Goal: Task Accomplishment & Management: Manage account settings

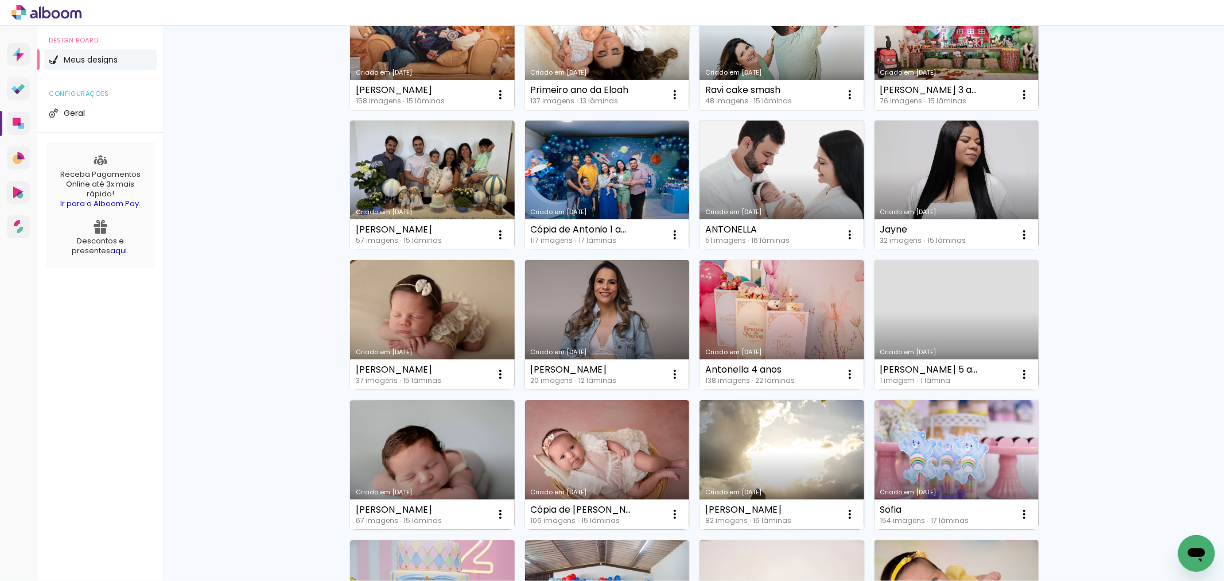
scroll to position [64, 0]
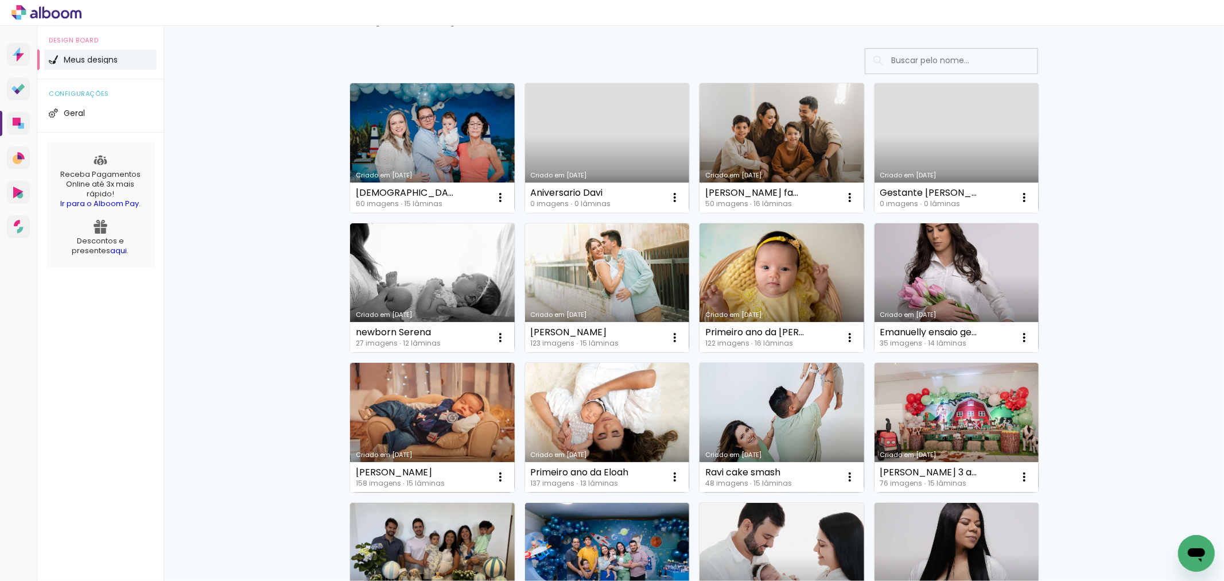
click at [583, 305] on link "Criado em [DATE]" at bounding box center [607, 288] width 165 height 130
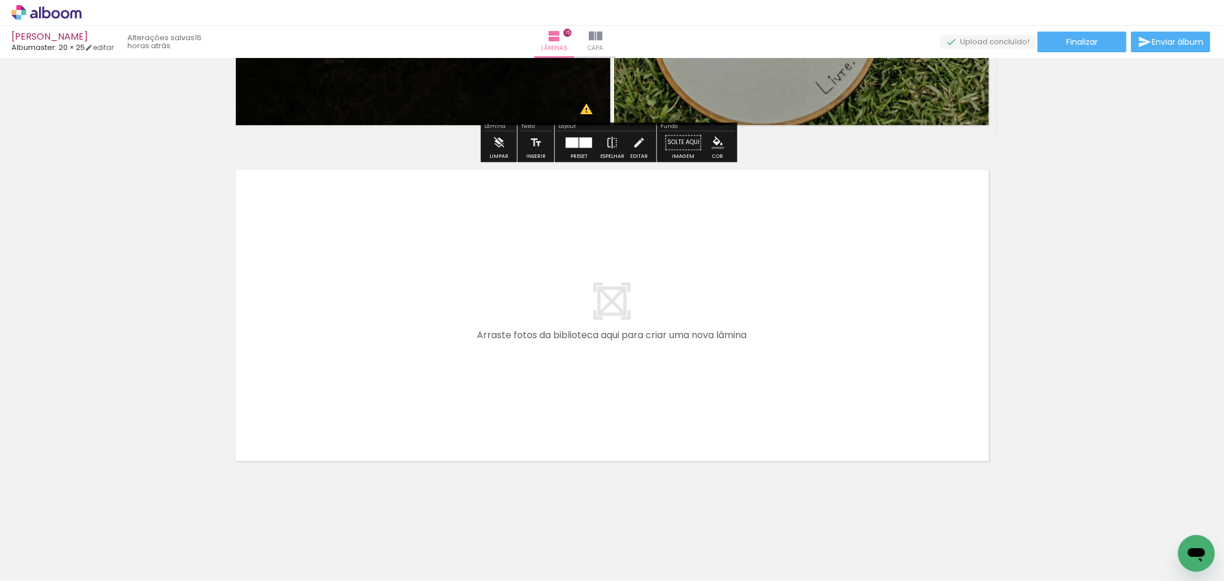
scroll to position [4583, 0]
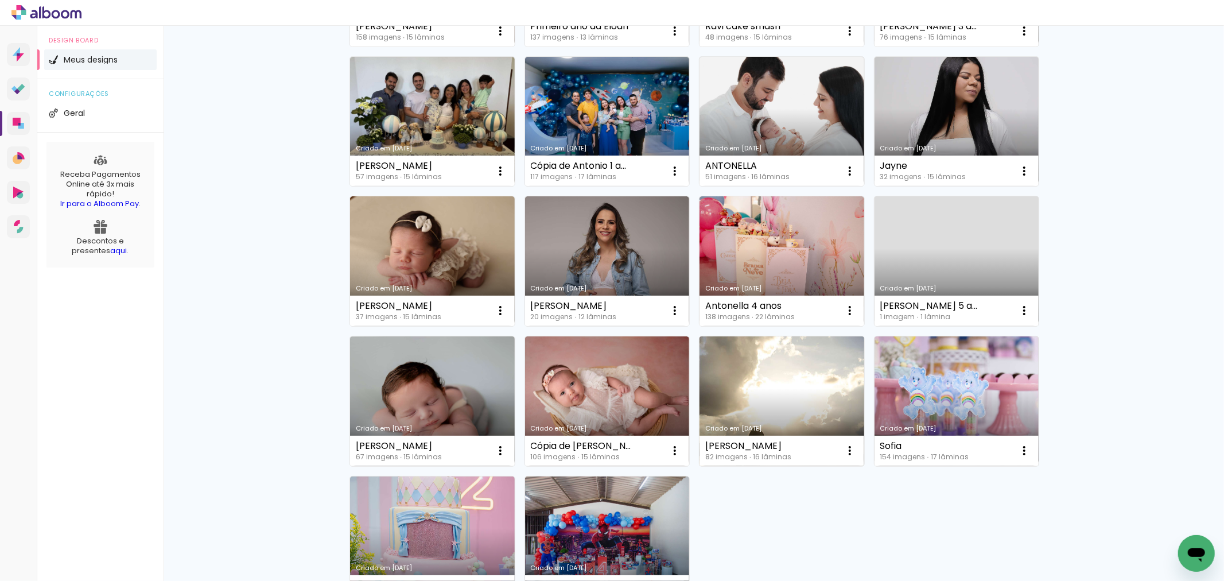
scroll to position [638, 0]
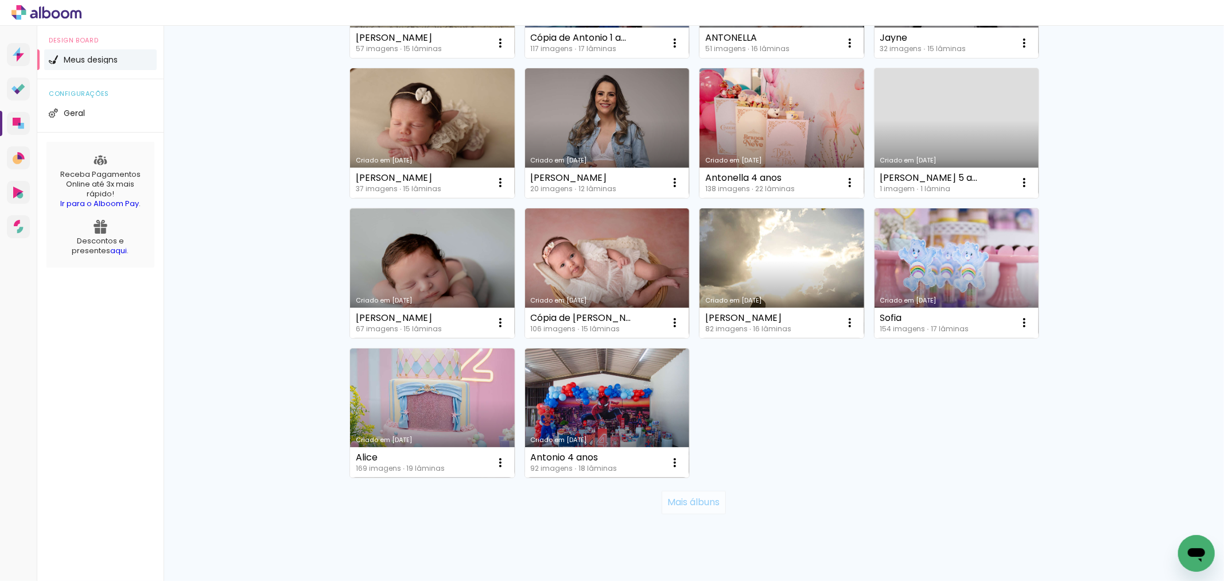
click at [0, 0] on slot "Mais álbuns" at bounding box center [0, 0] width 0 height 0
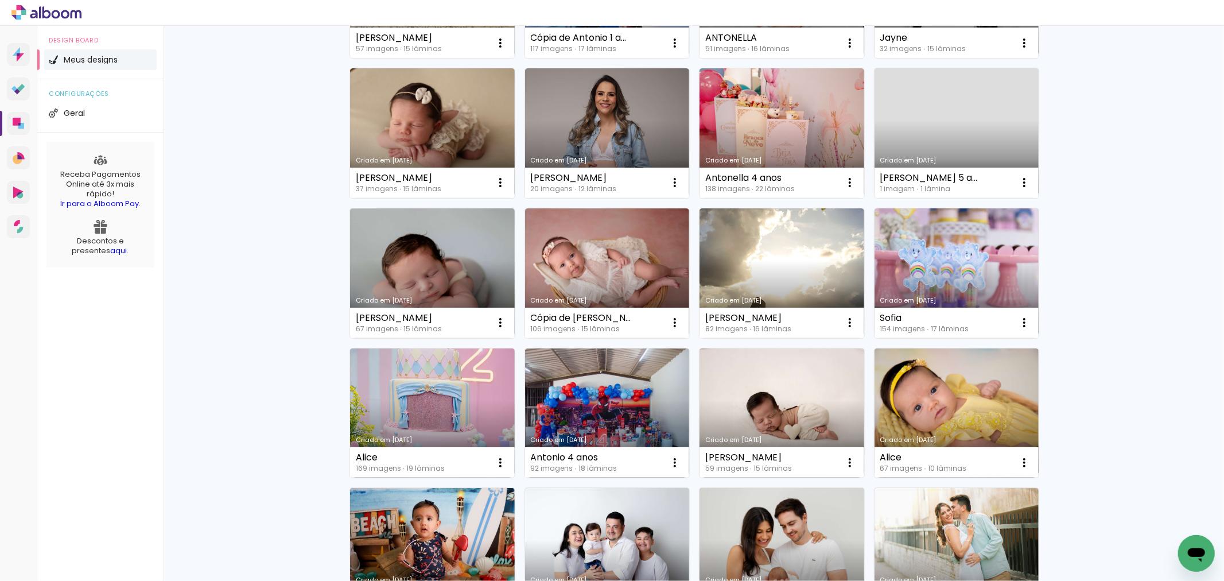
scroll to position [765, 0]
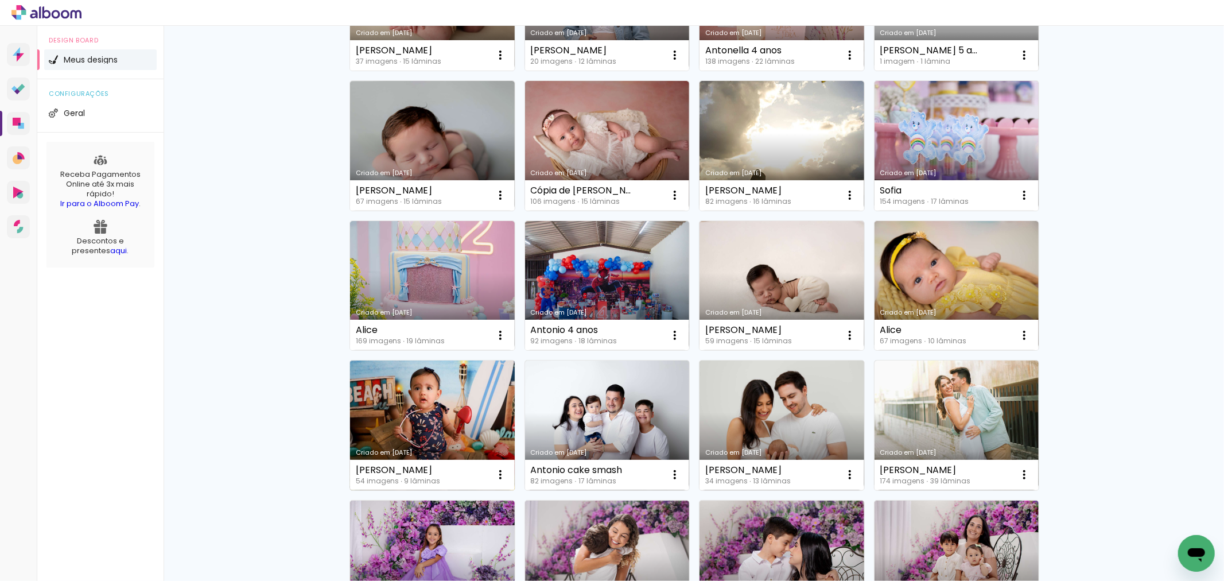
click at [412, 409] on link "Criado em 27/05/25" at bounding box center [432, 425] width 165 height 130
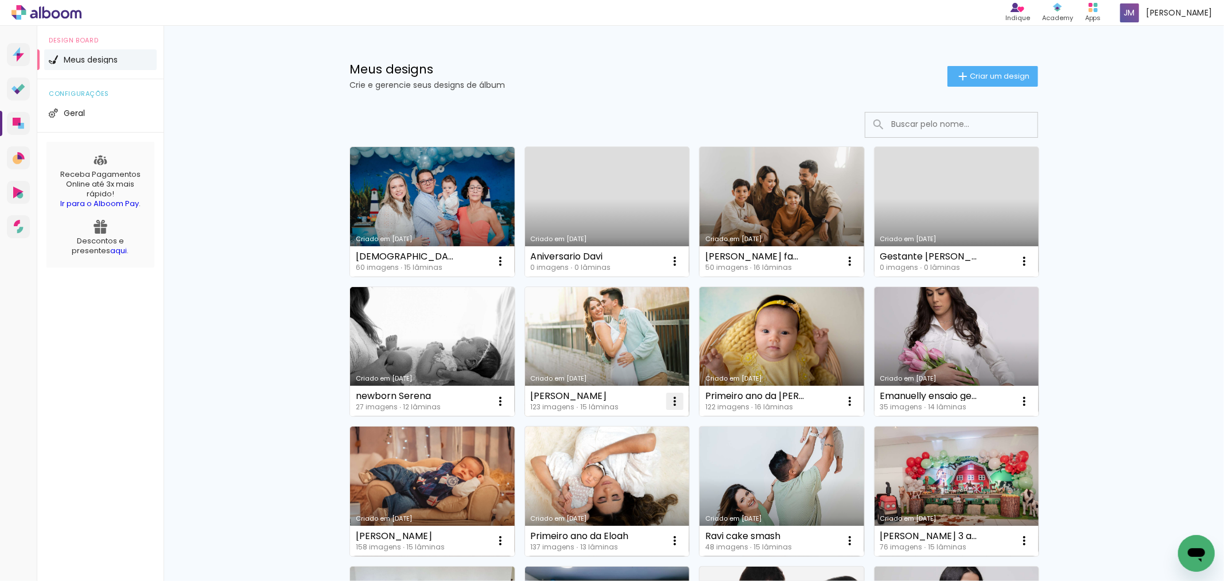
scroll to position [64, 0]
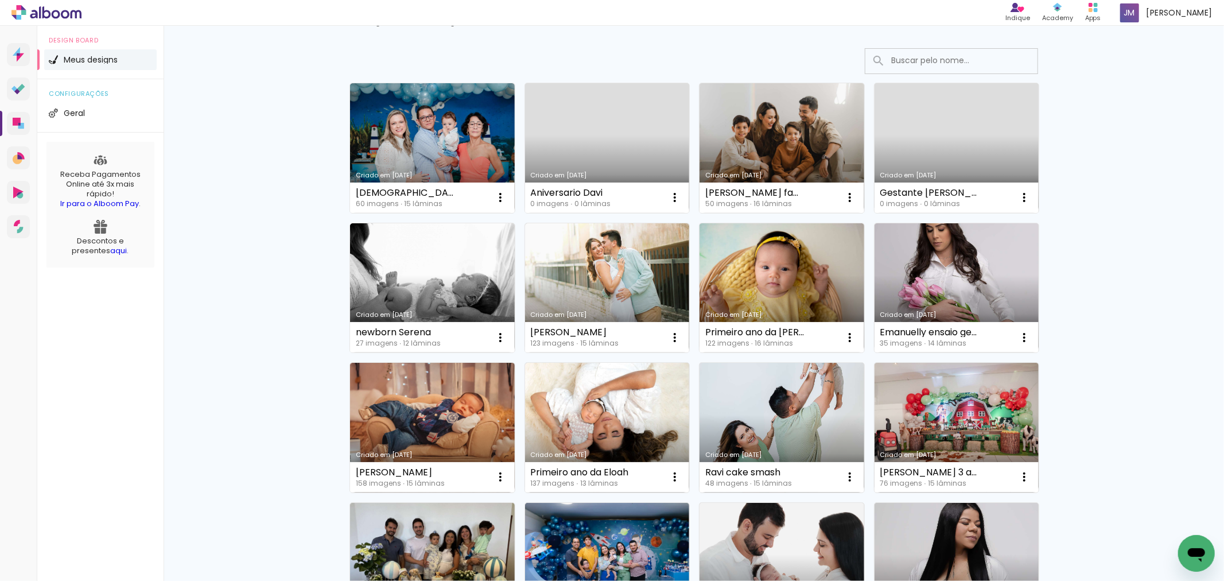
click at [773, 296] on link "Criado em [DATE]" at bounding box center [782, 288] width 165 height 130
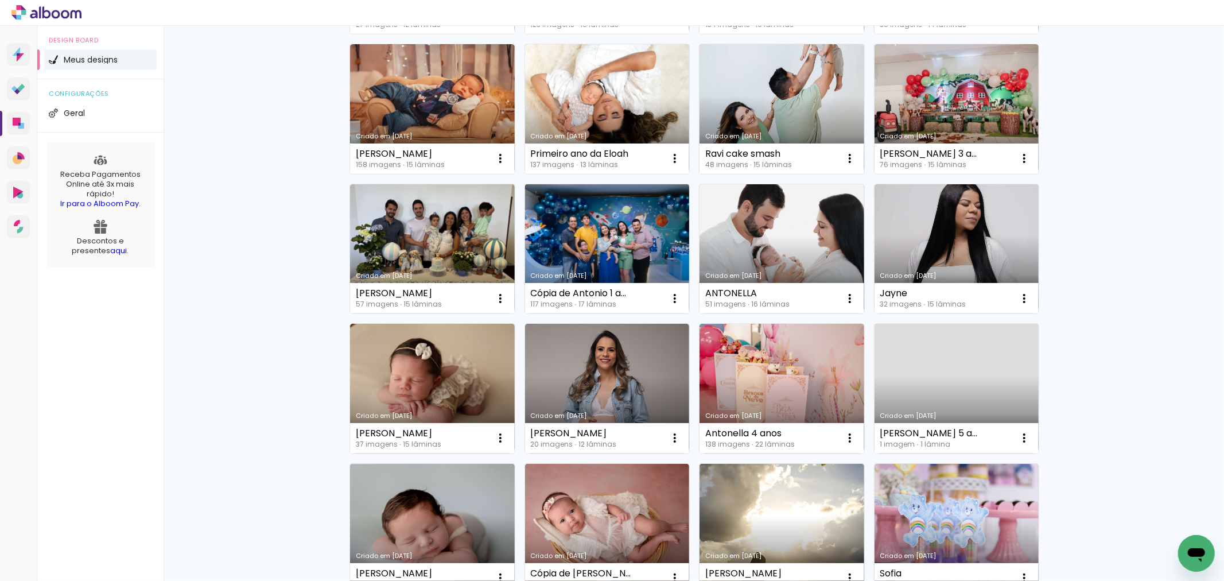
scroll to position [664, 0]
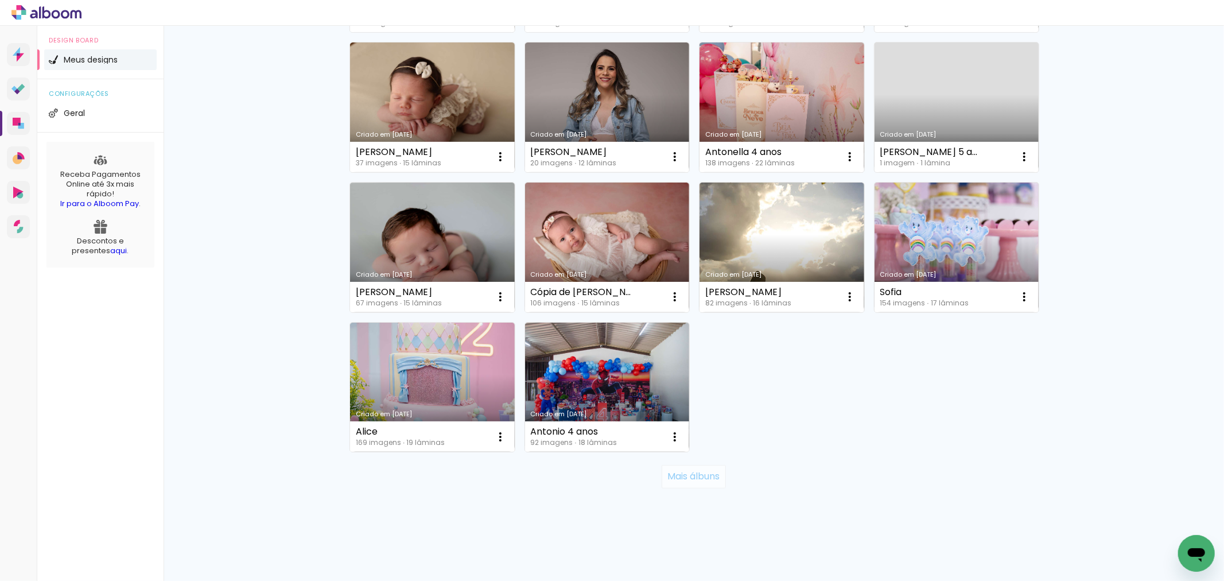
click at [0, 0] on slot "Mais álbuns" at bounding box center [0, 0] width 0 height 0
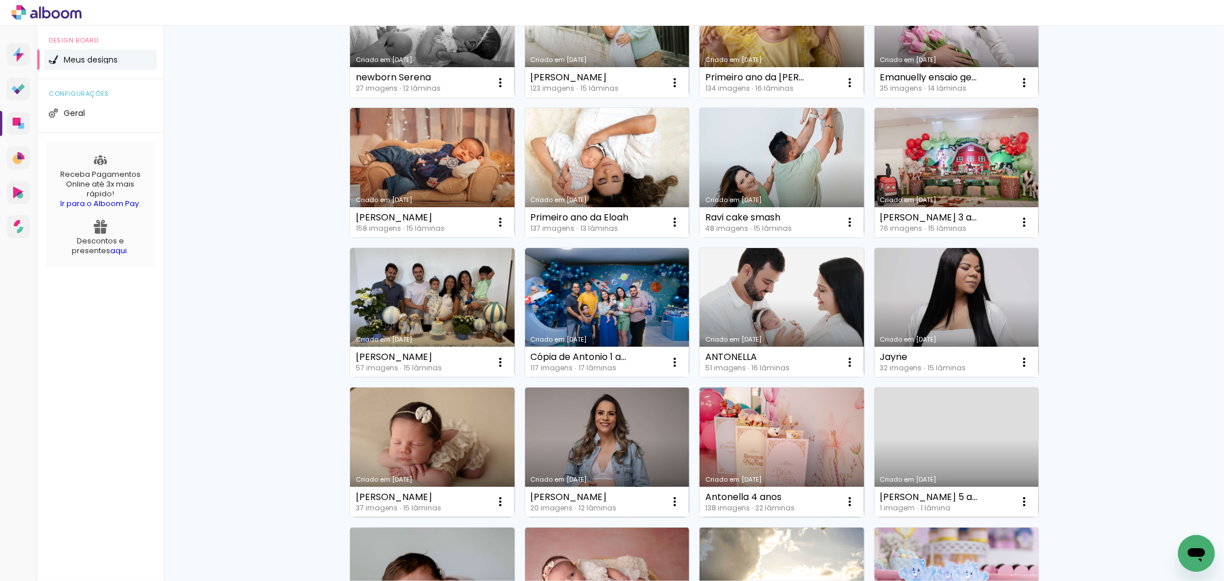
scroll to position [64, 0]
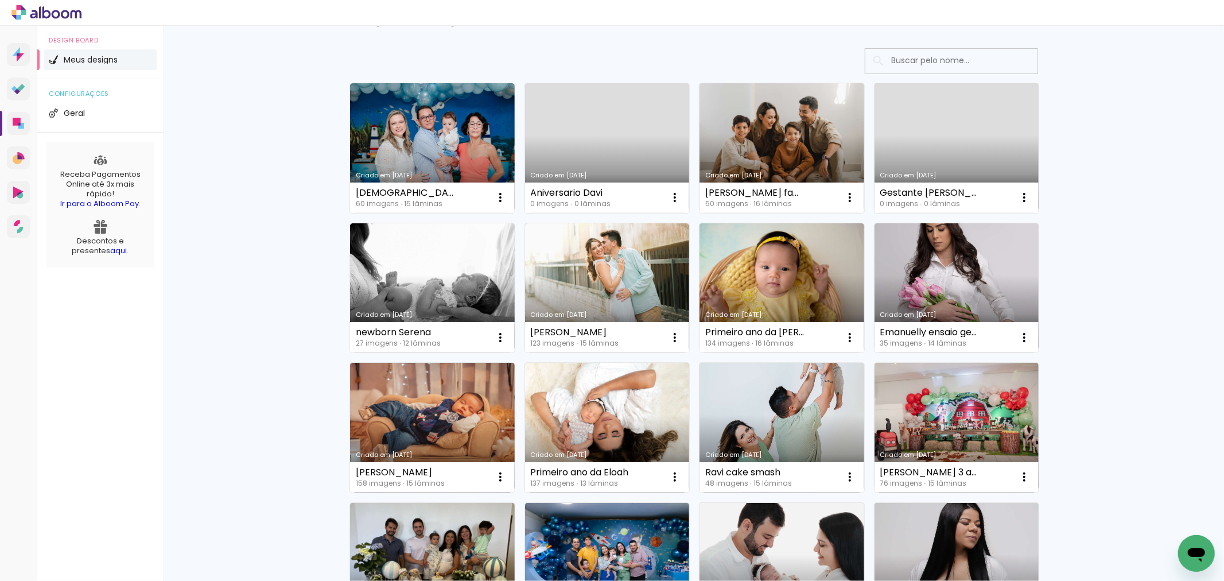
click at [629, 289] on link "Criado em [DATE]" at bounding box center [607, 288] width 165 height 130
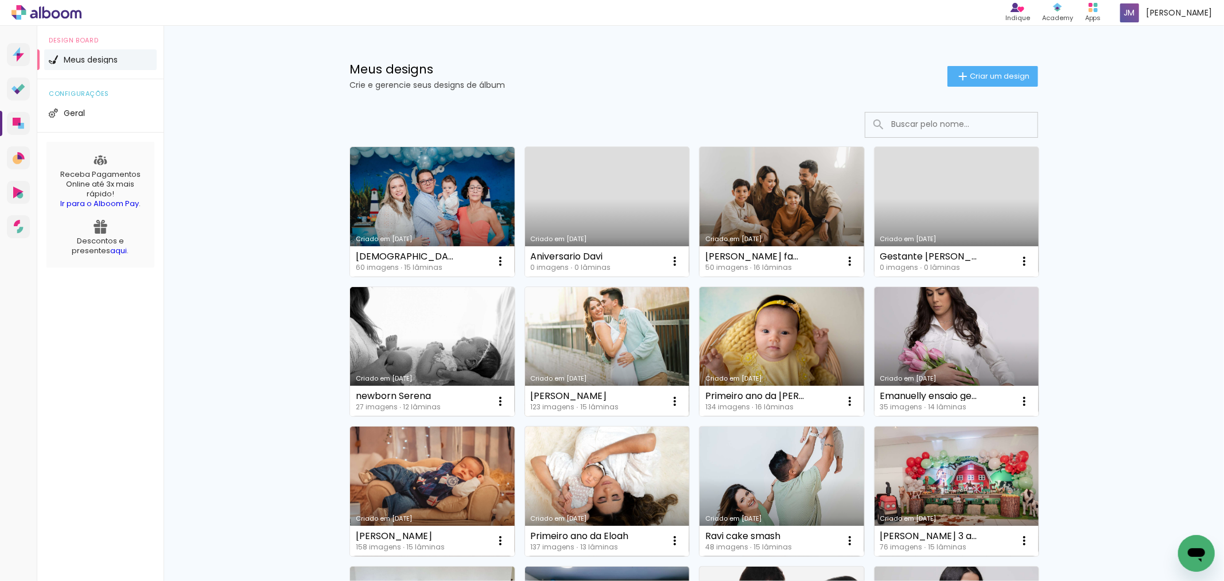
click at [592, 351] on link "Criado em [DATE]" at bounding box center [607, 352] width 165 height 130
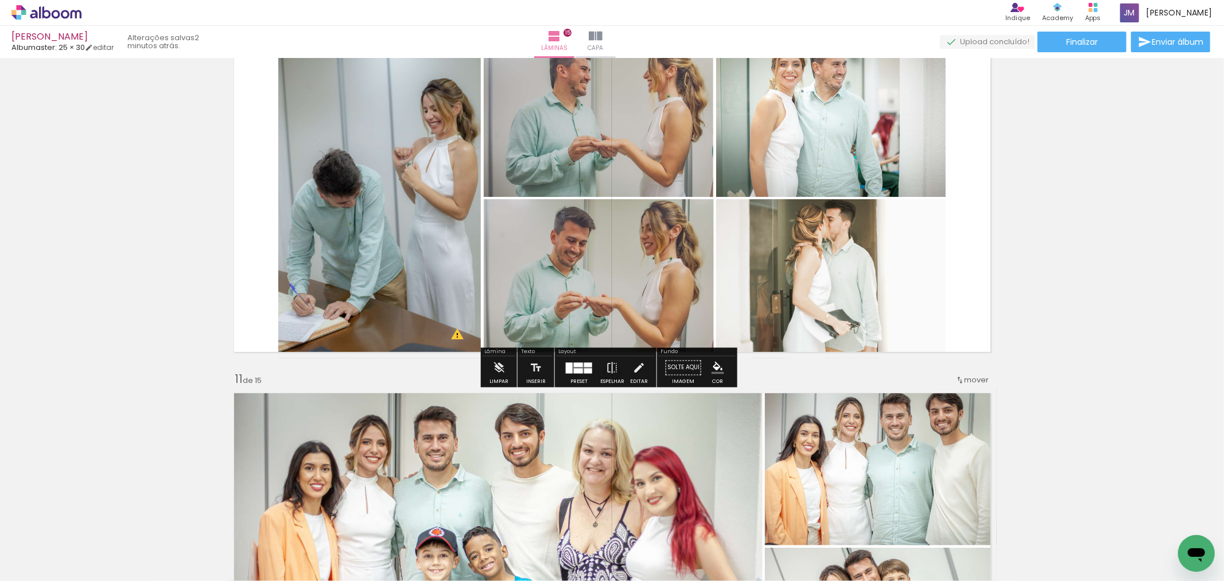
scroll to position [3571, 0]
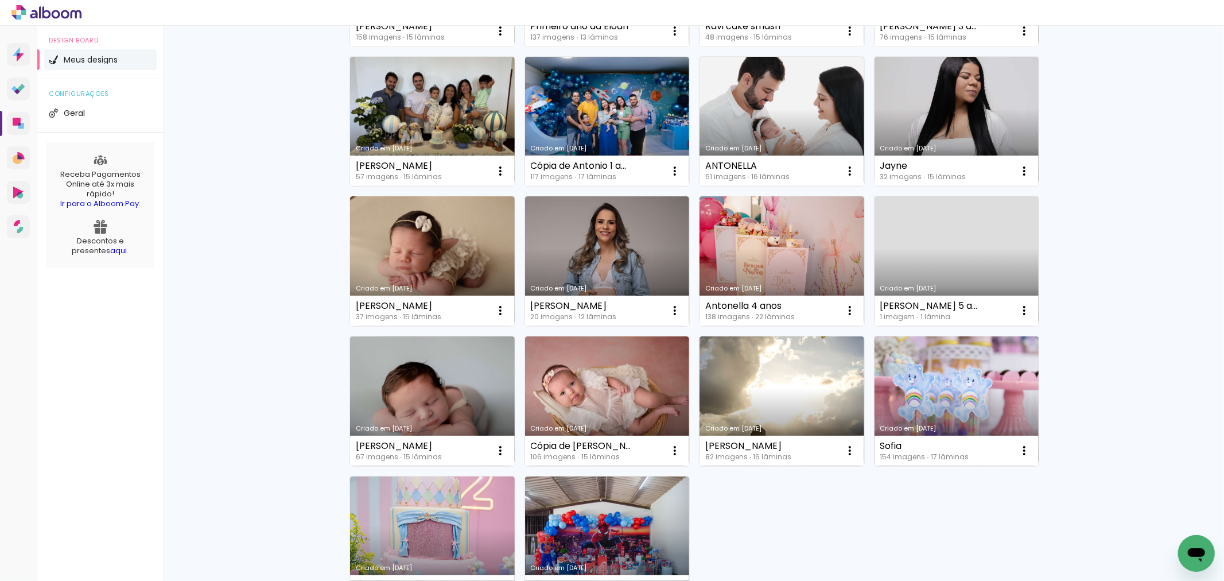
scroll to position [664, 0]
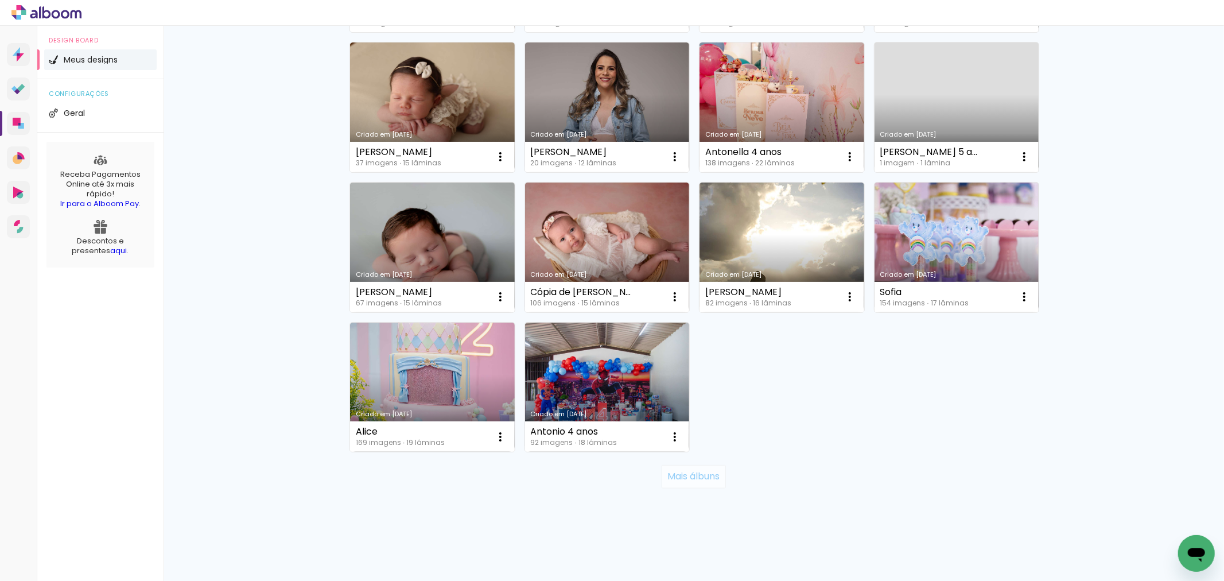
click at [0, 0] on slot "Mais álbuns" at bounding box center [0, 0] width 0 height 0
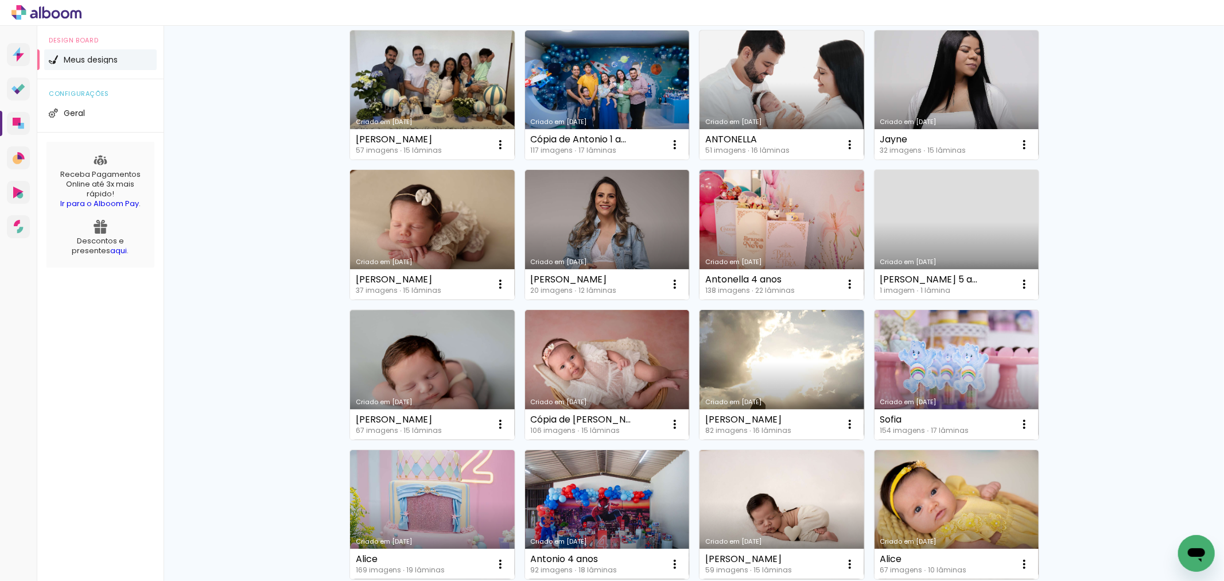
scroll to position [600, 0]
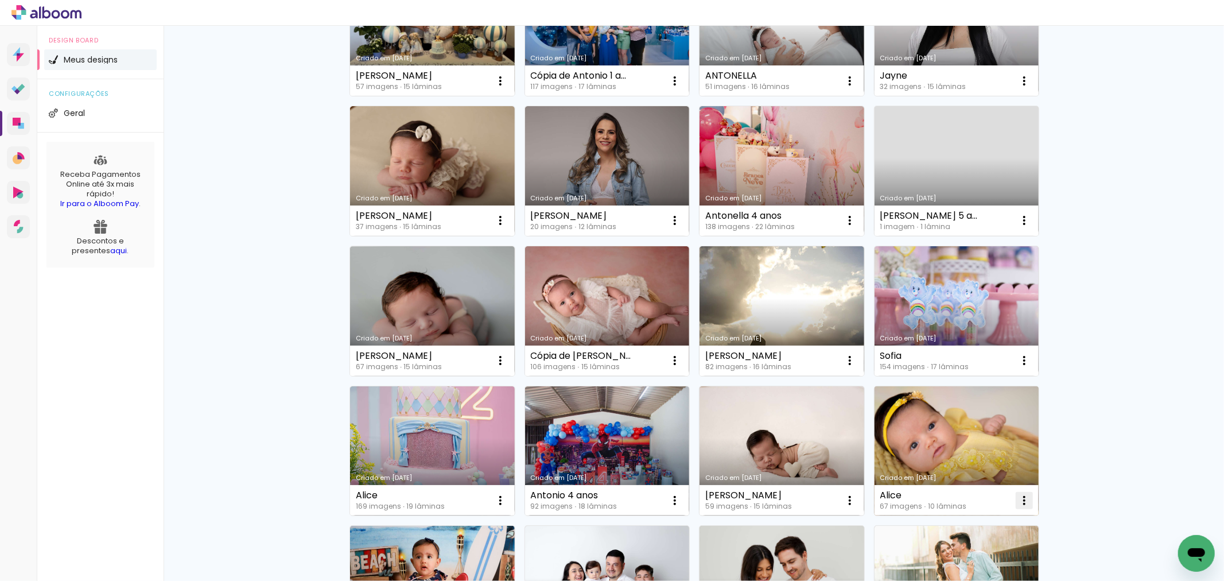
click at [965, 572] on span "Excluir" at bounding box center [955, 576] width 25 height 8
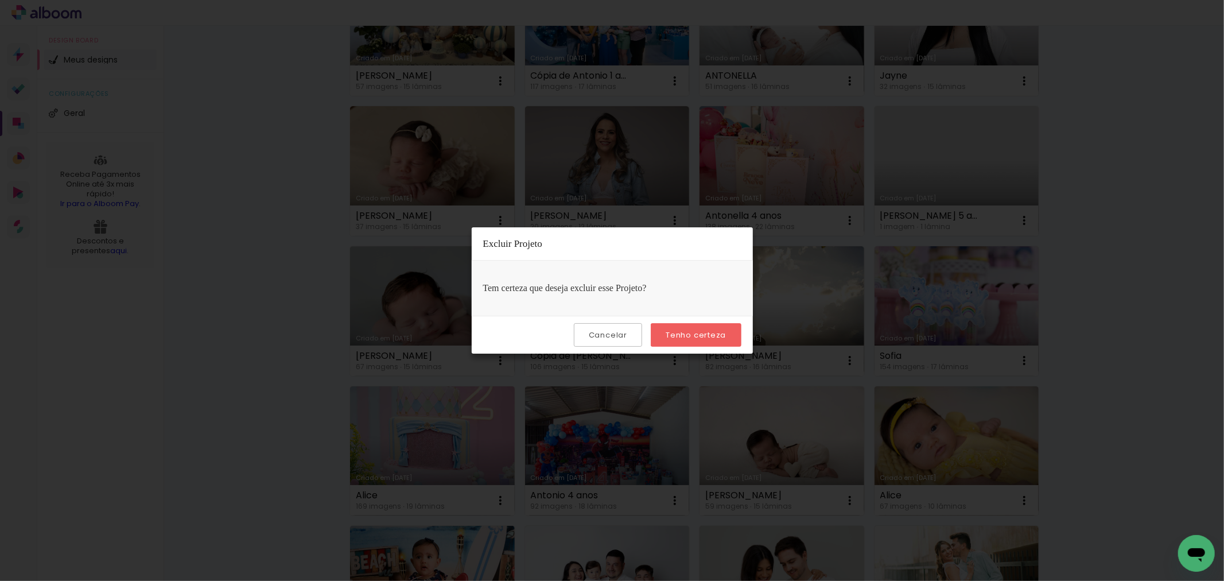
click at [0, 0] on slot "Tenho certeza" at bounding box center [0, 0] width 0 height 0
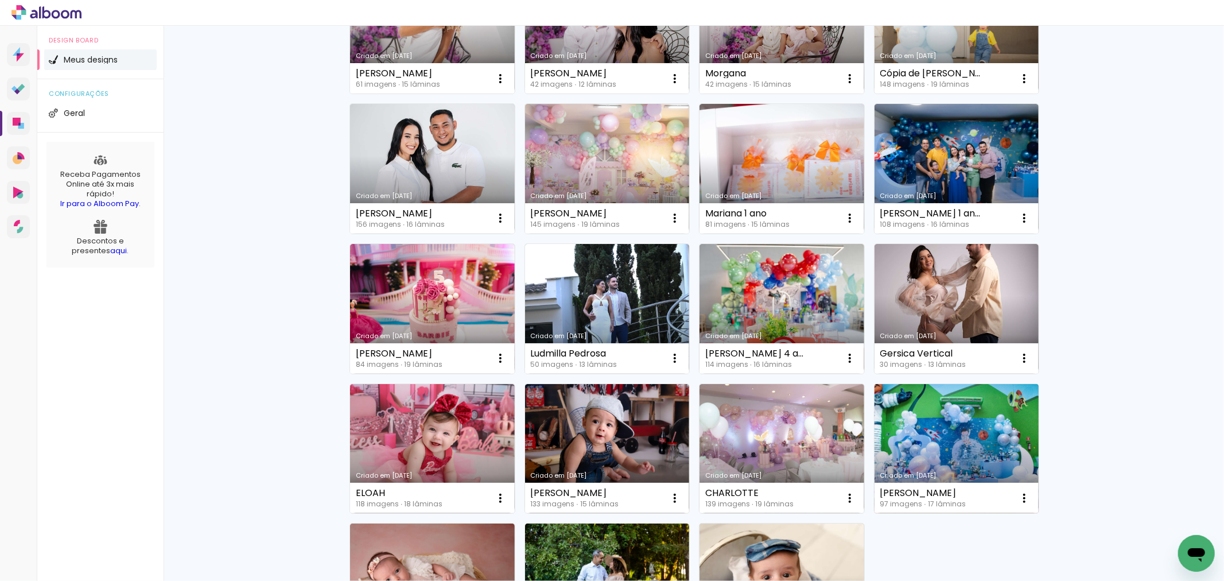
scroll to position [1493, 0]
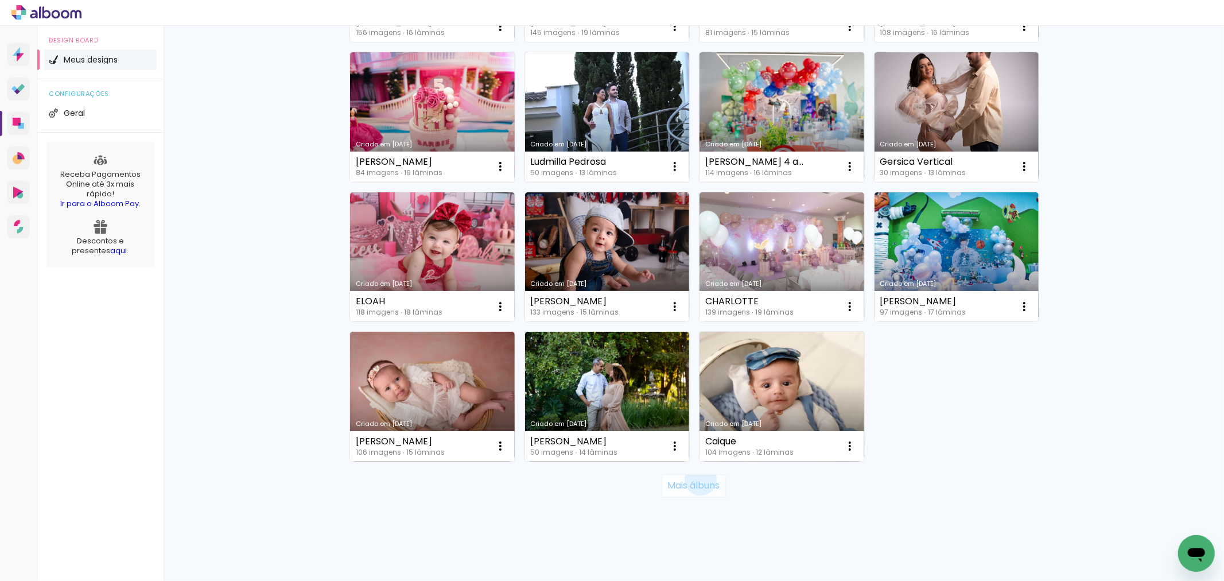
click at [0, 0] on slot "Mais álbuns" at bounding box center [0, 0] width 0 height 0
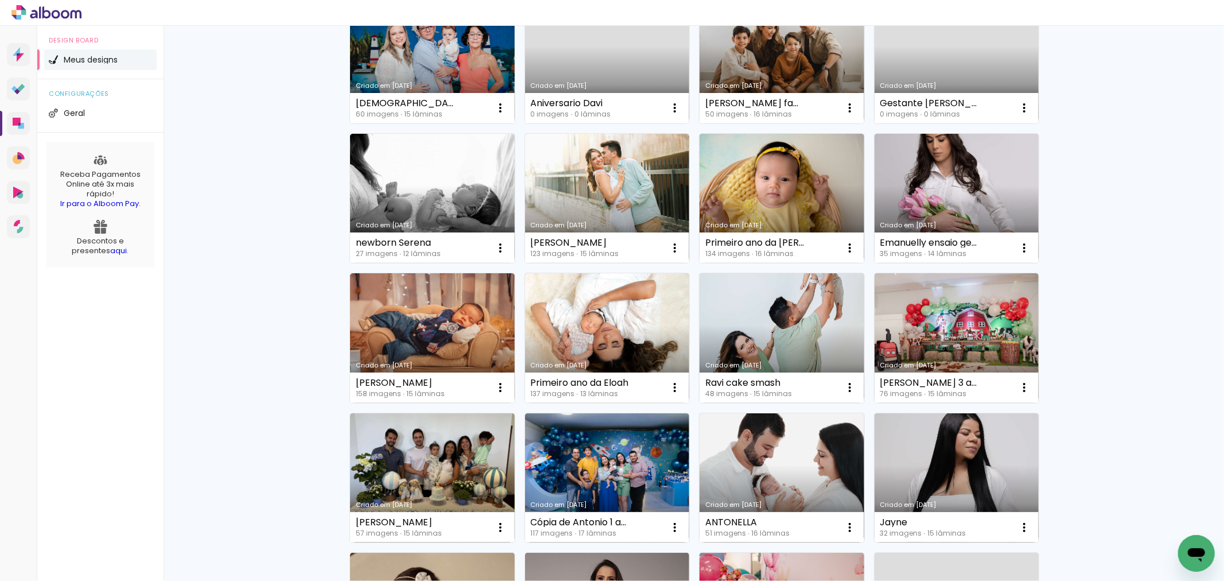
scroll to position [0, 0]
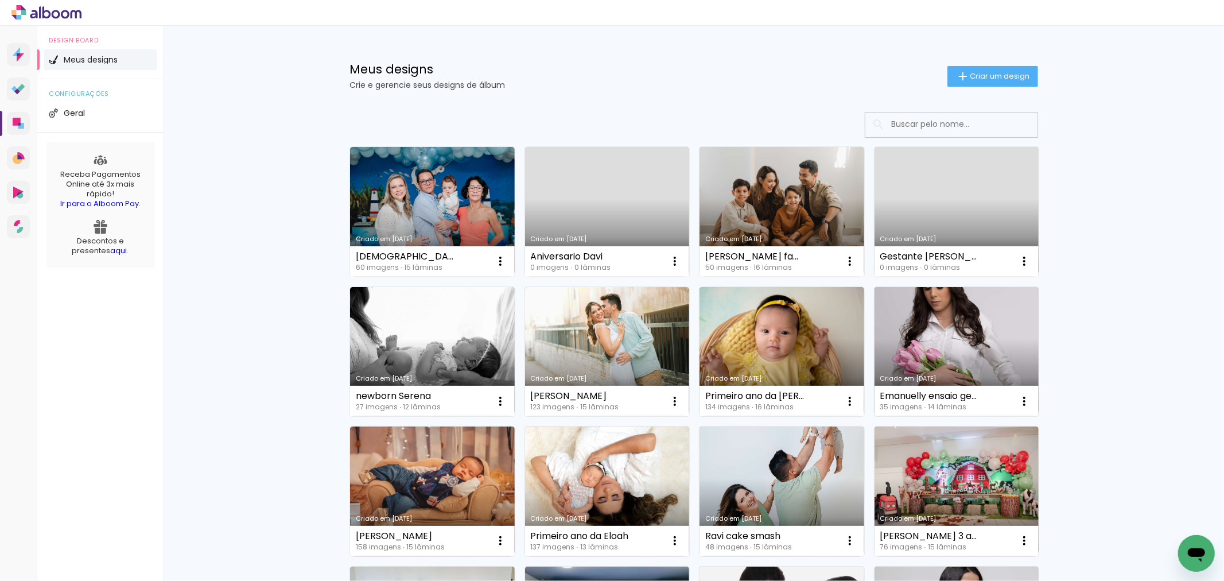
click at [932, 346] on link "Criado em [DATE]" at bounding box center [957, 352] width 165 height 130
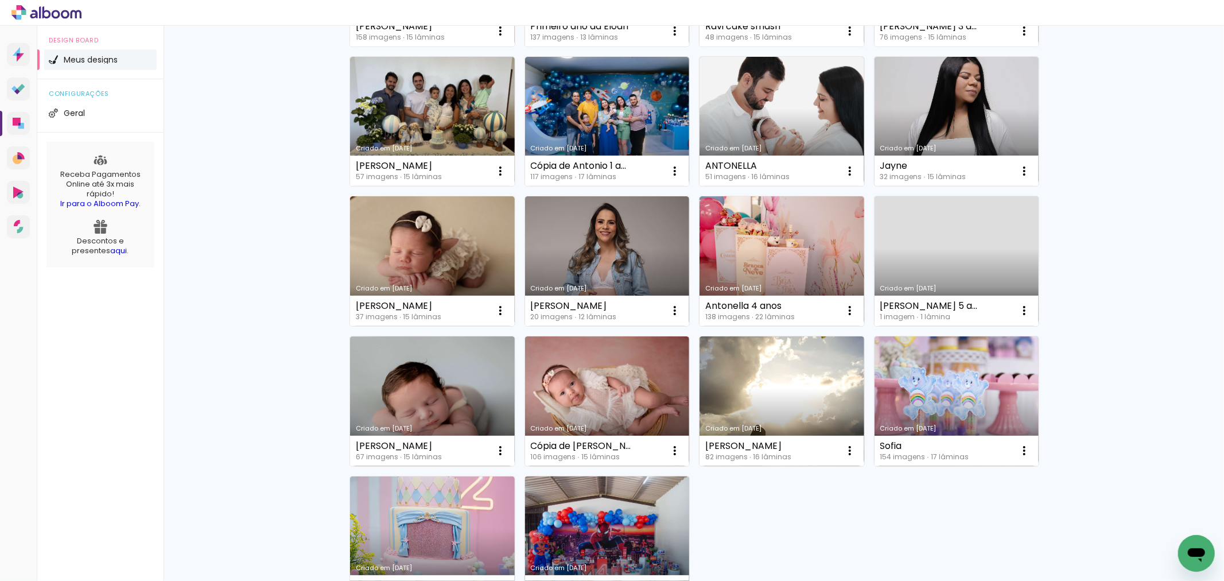
scroll to position [574, 0]
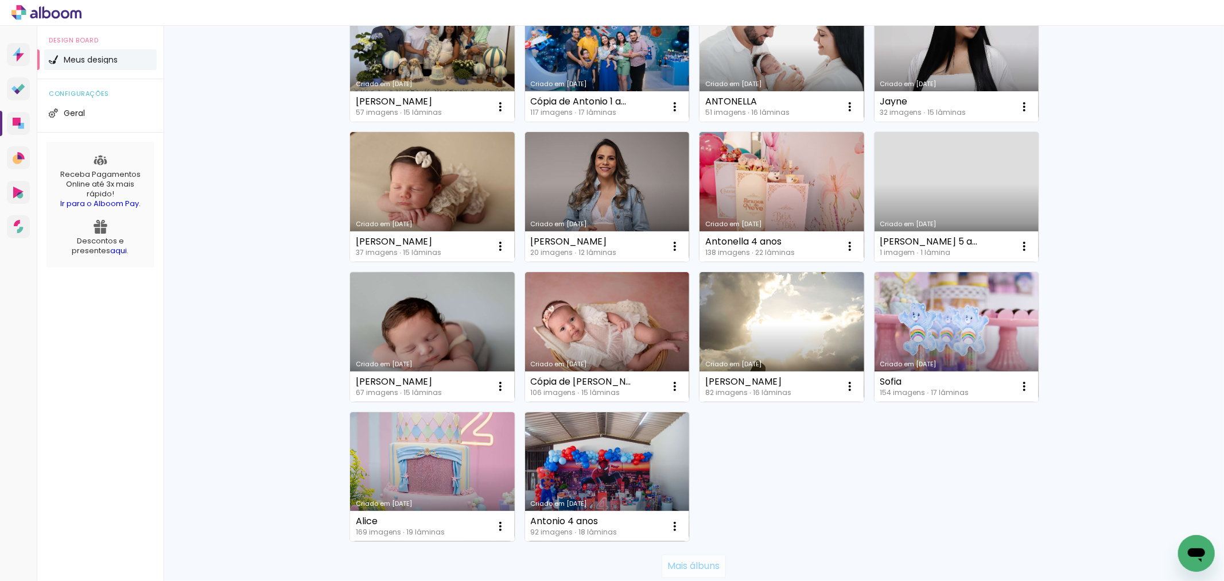
click at [0, 0] on slot "Mais álbuns" at bounding box center [0, 0] width 0 height 0
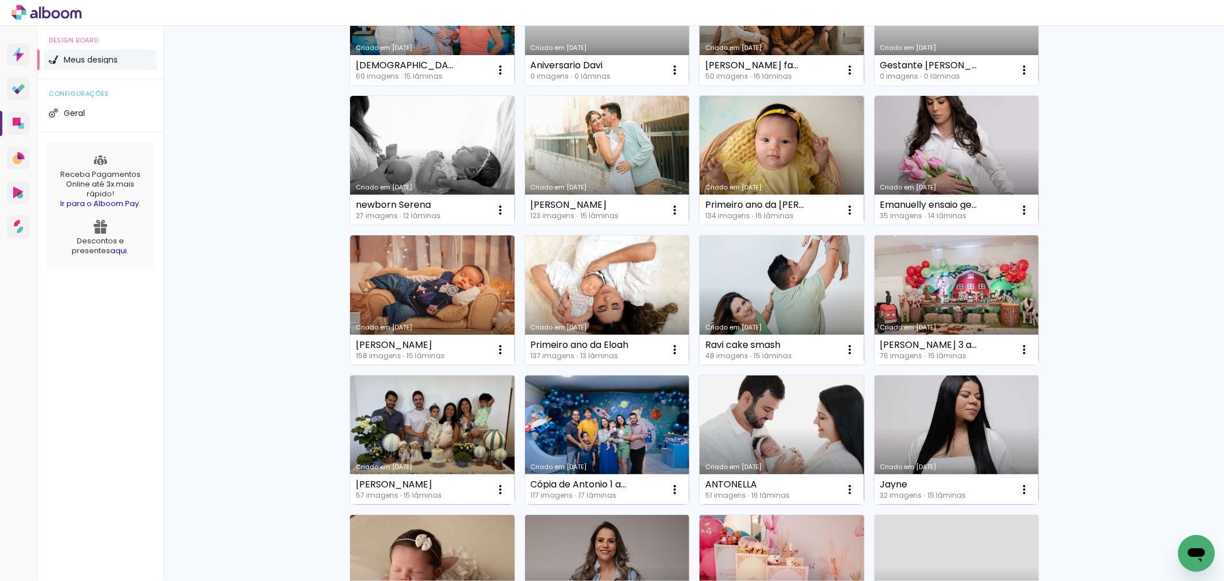
scroll to position [127, 0]
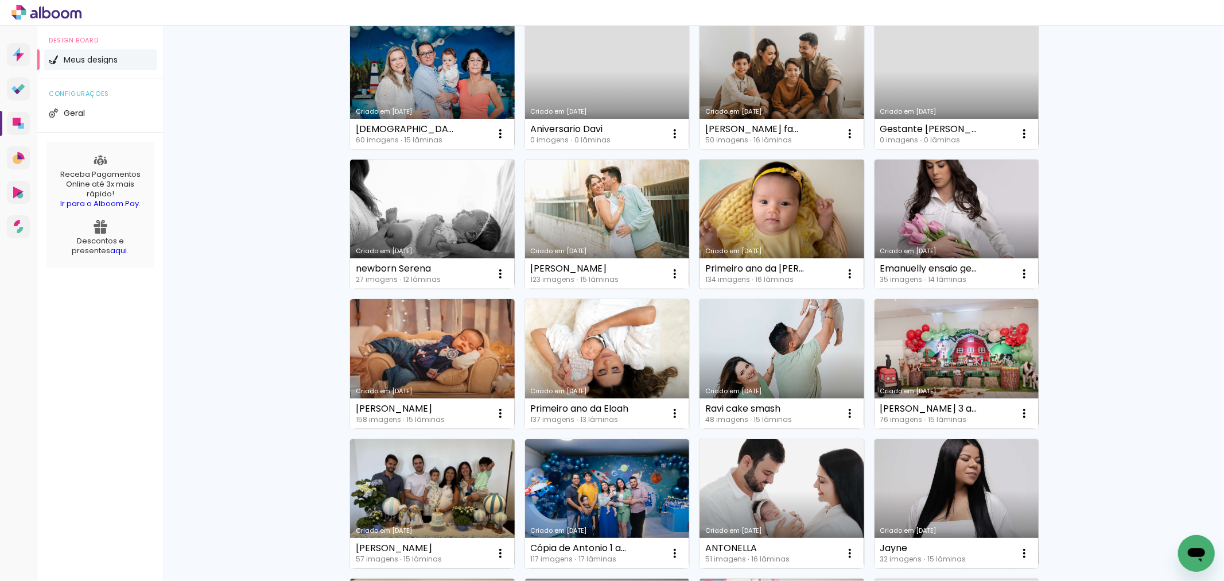
click at [758, 248] on div "Criado em [DATE]" at bounding box center [781, 251] width 153 height 6
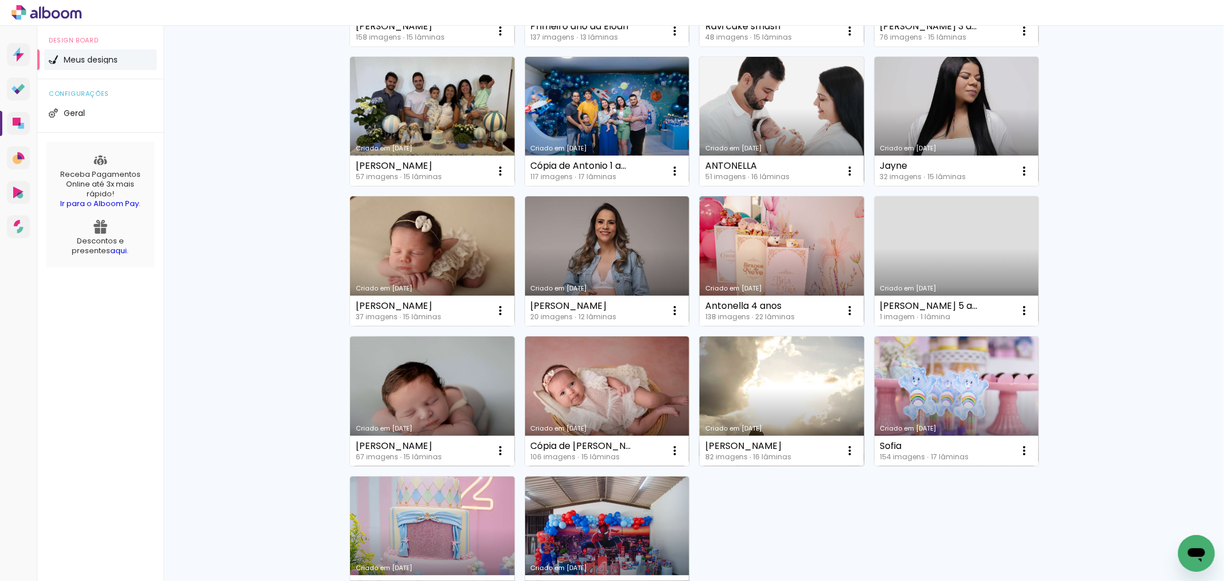
scroll to position [574, 0]
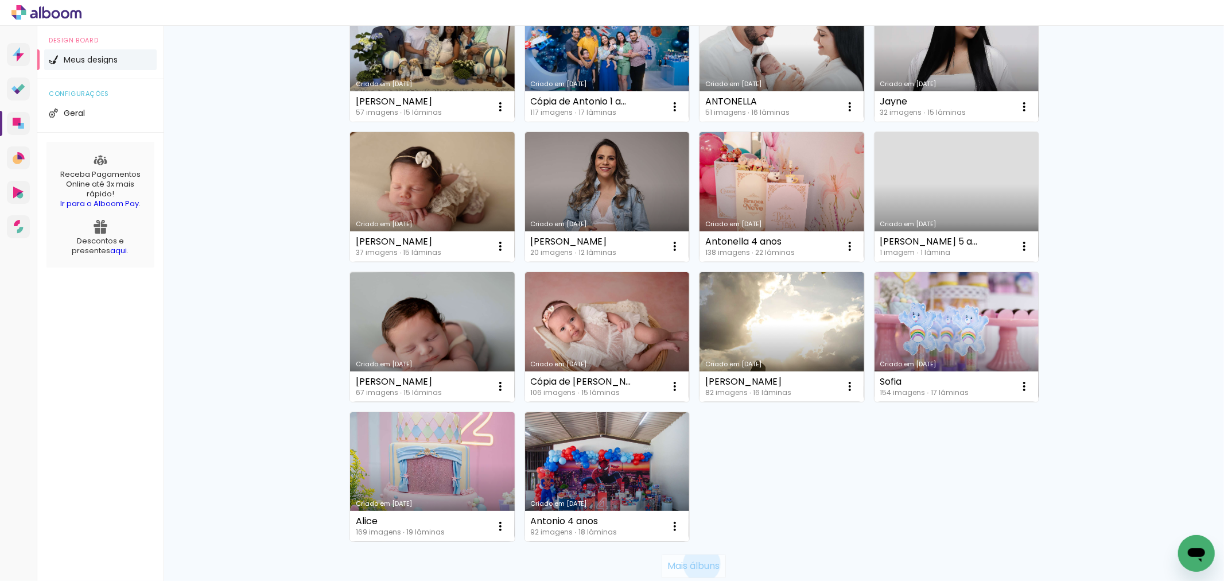
click at [0, 0] on slot "Mais álbuns" at bounding box center [0, 0] width 0 height 0
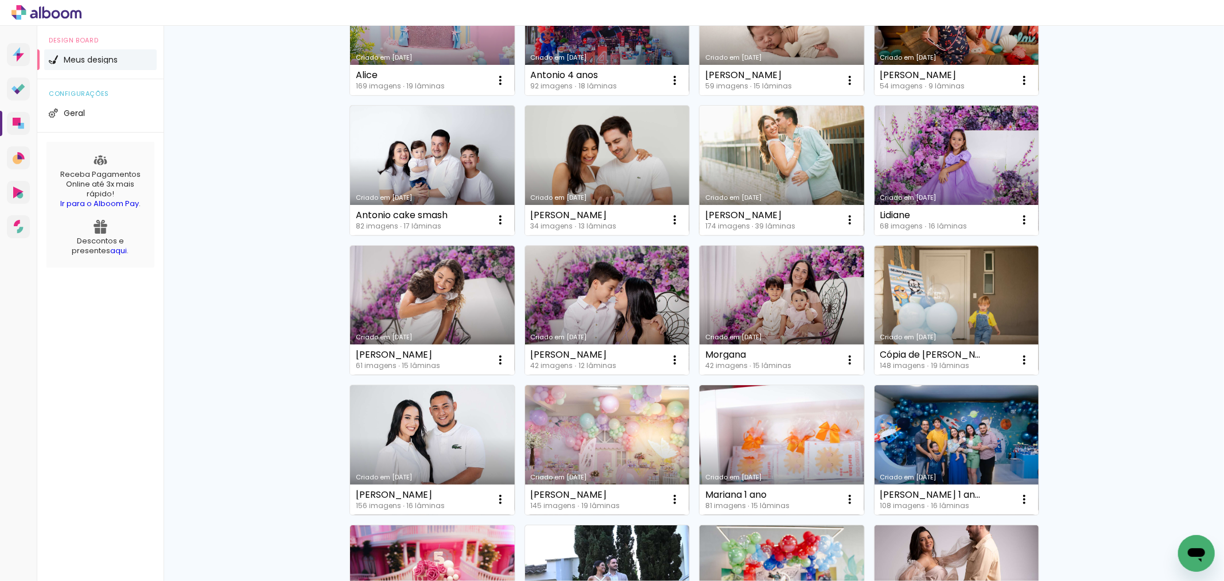
scroll to position [1084, 0]
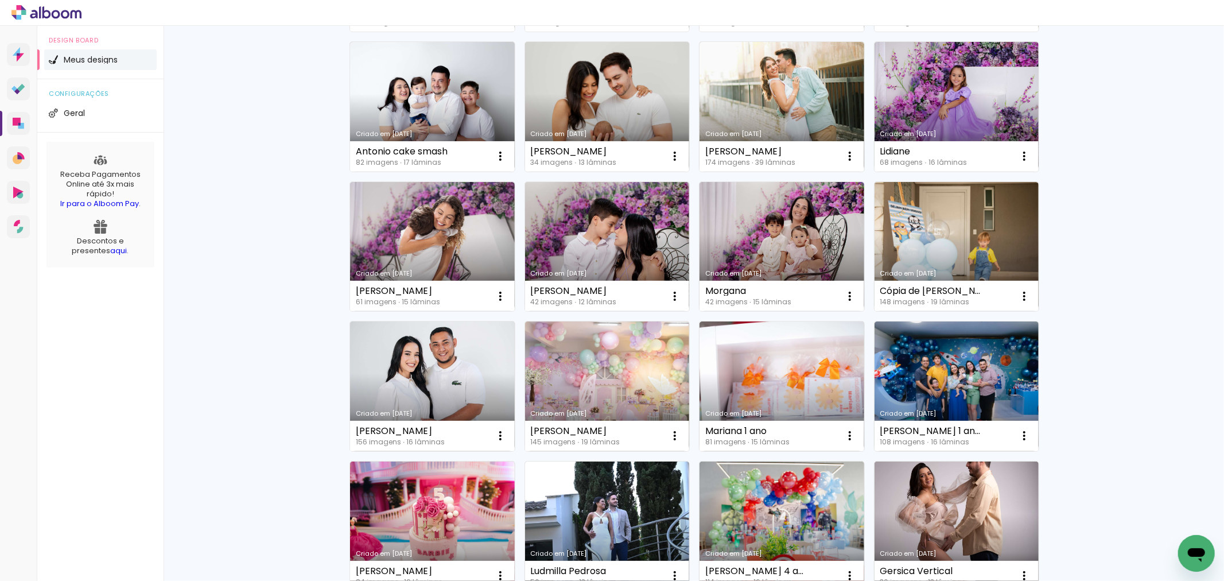
click at [620, 389] on link "Criado em [DATE]" at bounding box center [607, 386] width 165 height 130
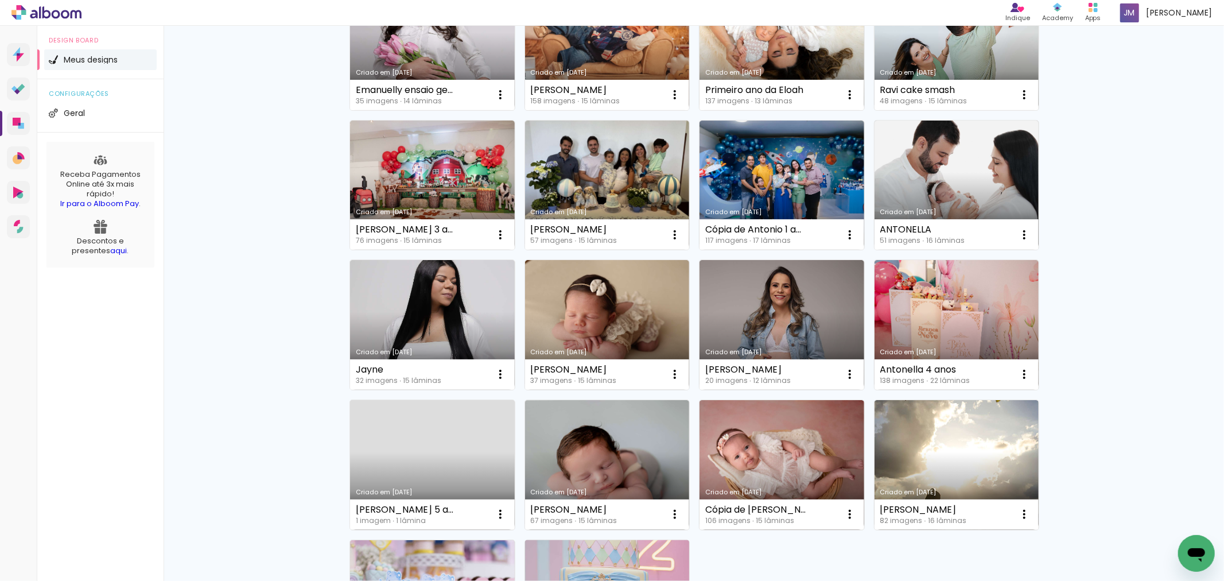
scroll to position [638, 0]
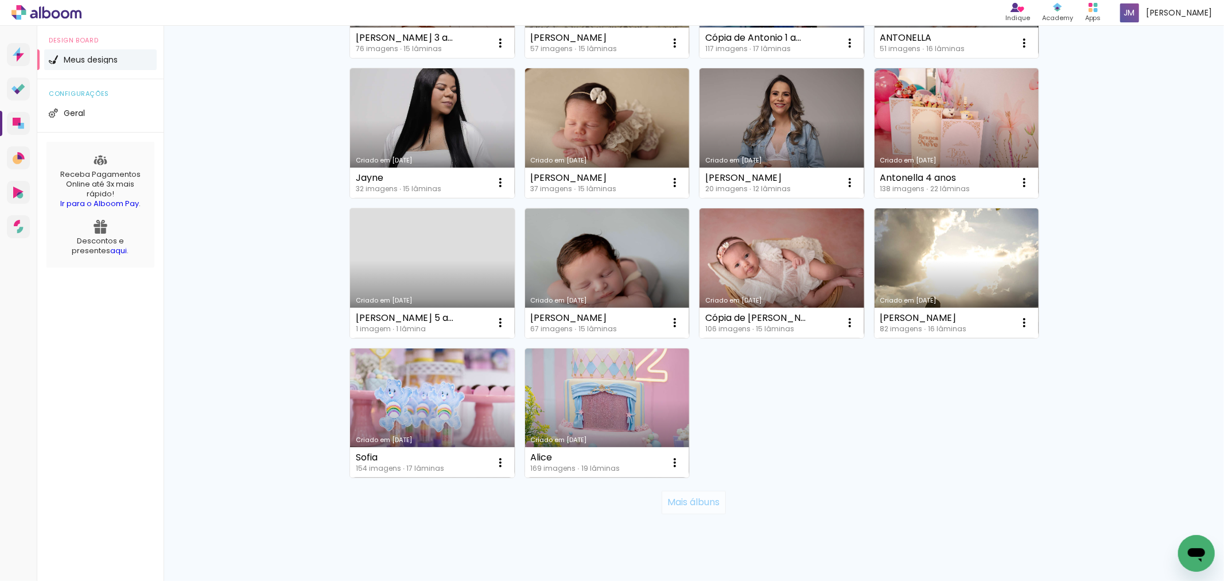
click at [707, 508] on paper-button "Mais álbuns" at bounding box center [694, 502] width 64 height 23
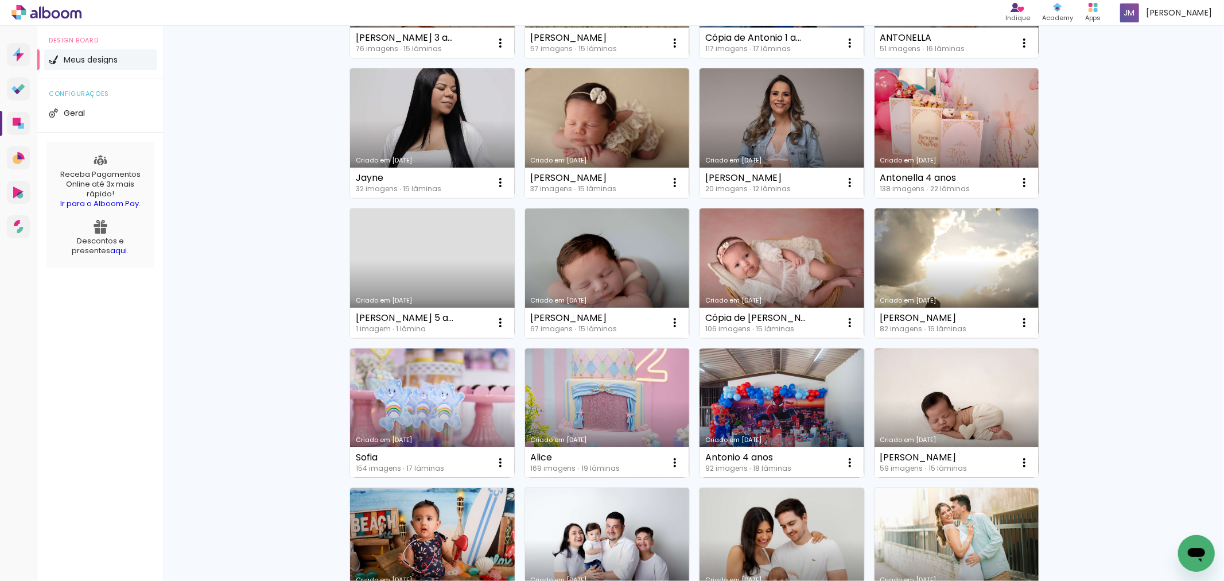
scroll to position [765, 0]
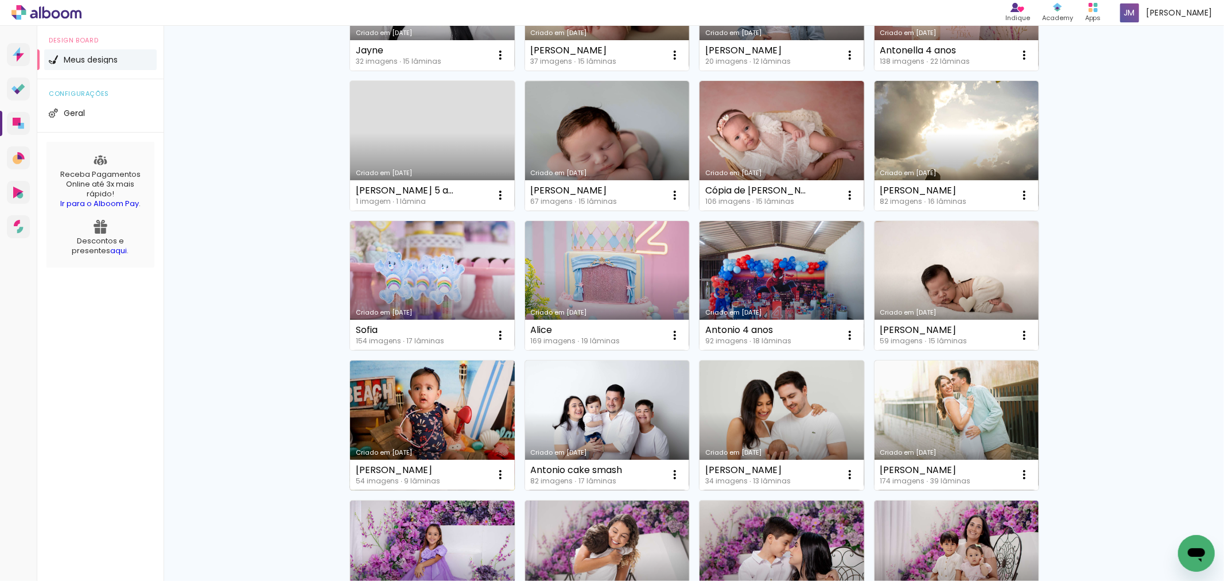
click at [416, 406] on link "Criado em 27/05/25" at bounding box center [432, 425] width 165 height 130
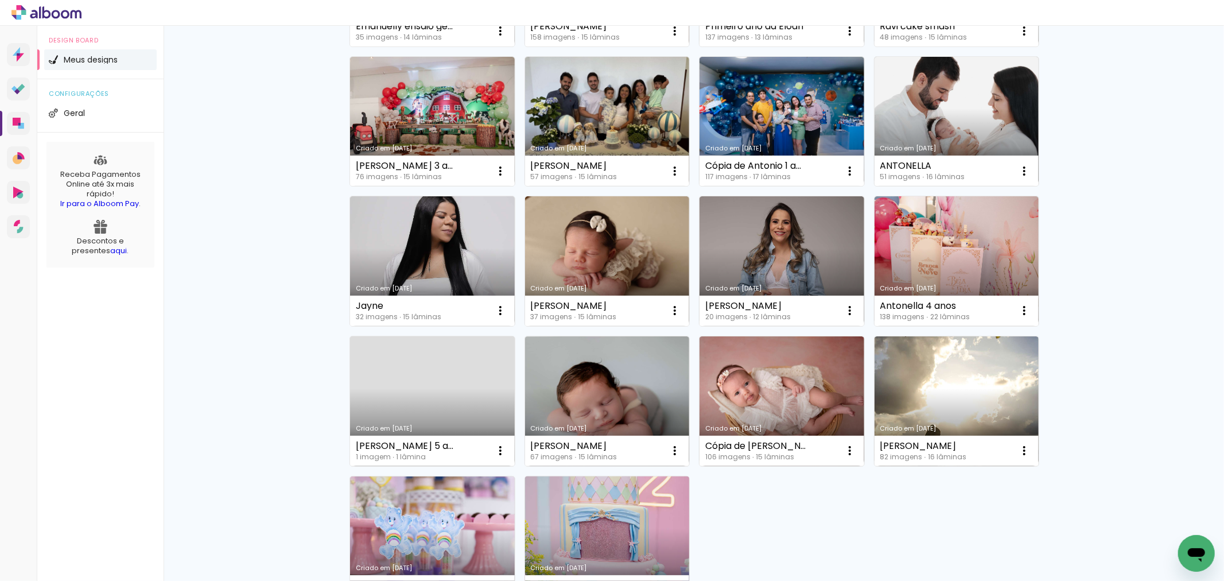
scroll to position [664, 0]
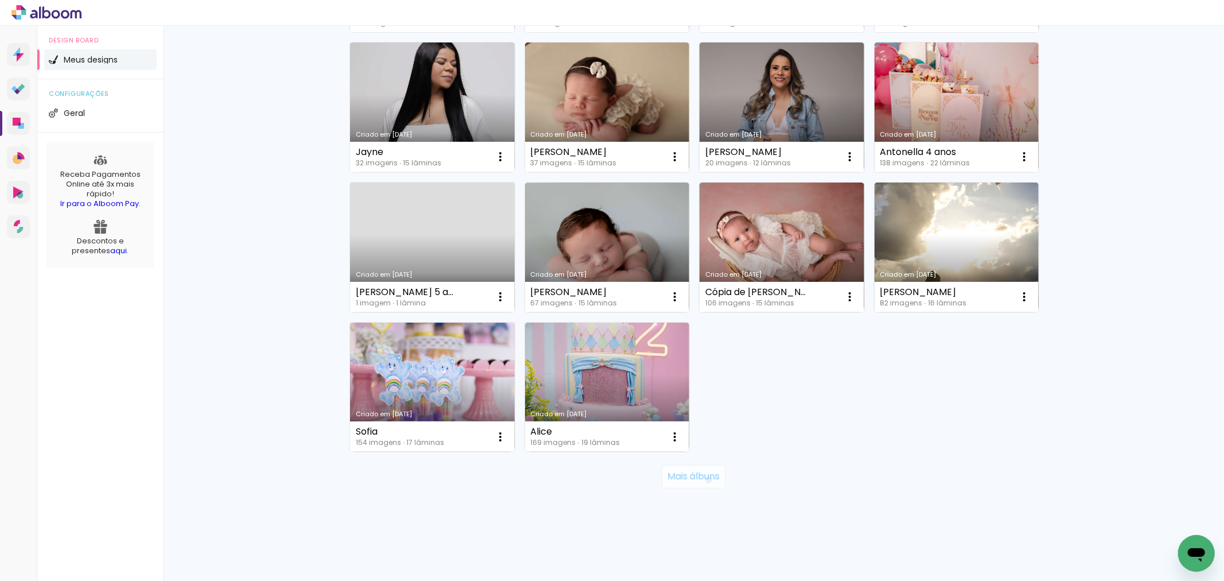
click at [0, 0] on slot "Mais álbuns" at bounding box center [0, 0] width 0 height 0
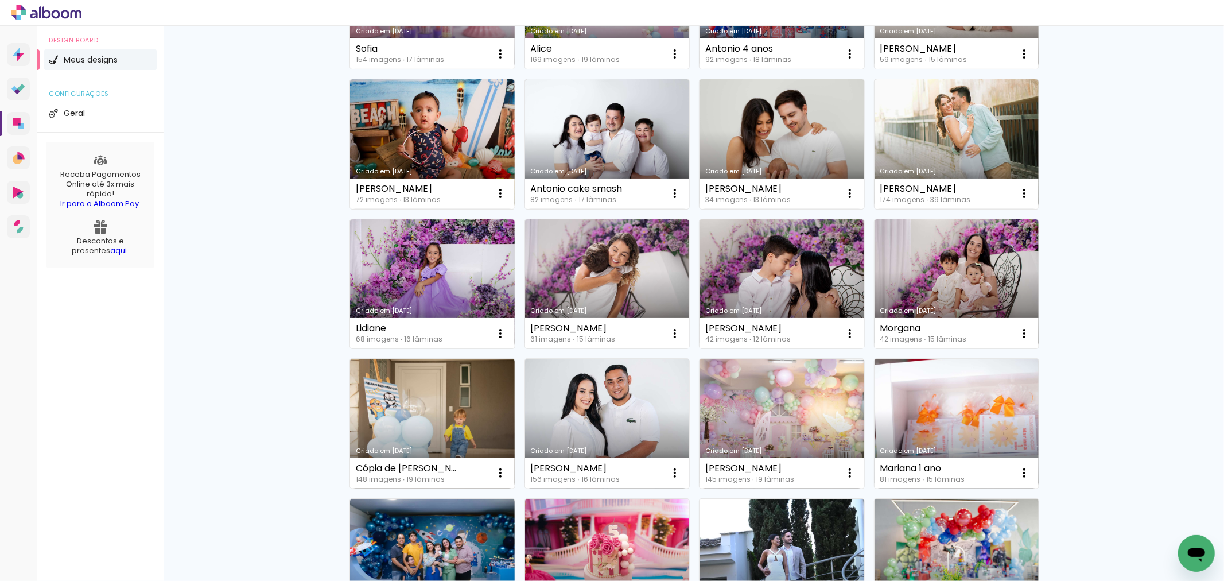
scroll to position [1365, 0]
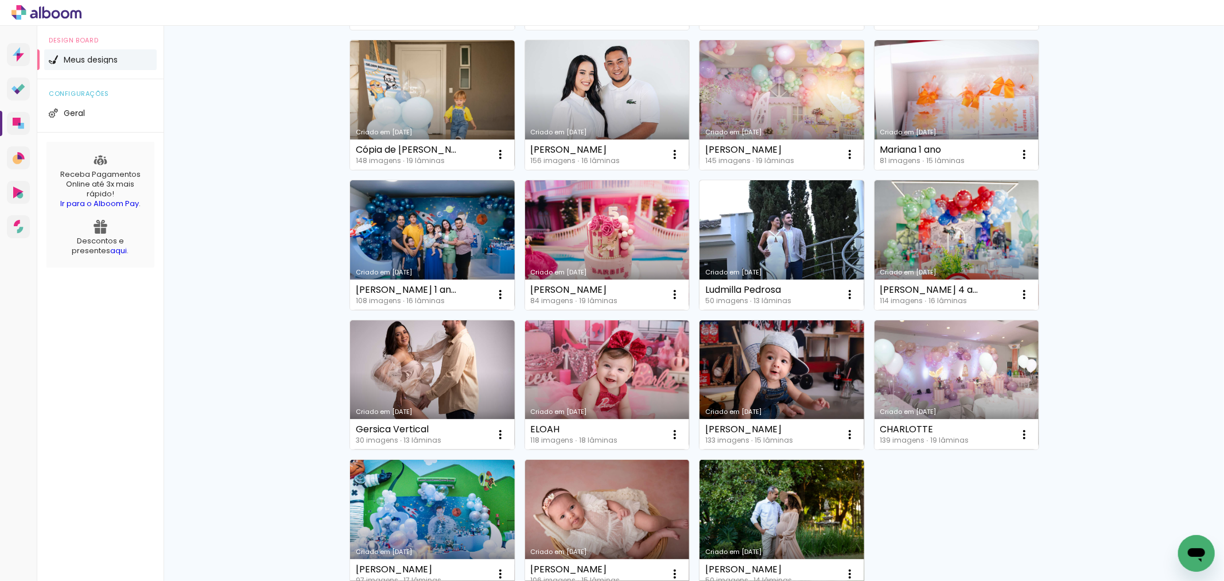
click at [774, 100] on link "Criado em [DATE]" at bounding box center [782, 105] width 165 height 130
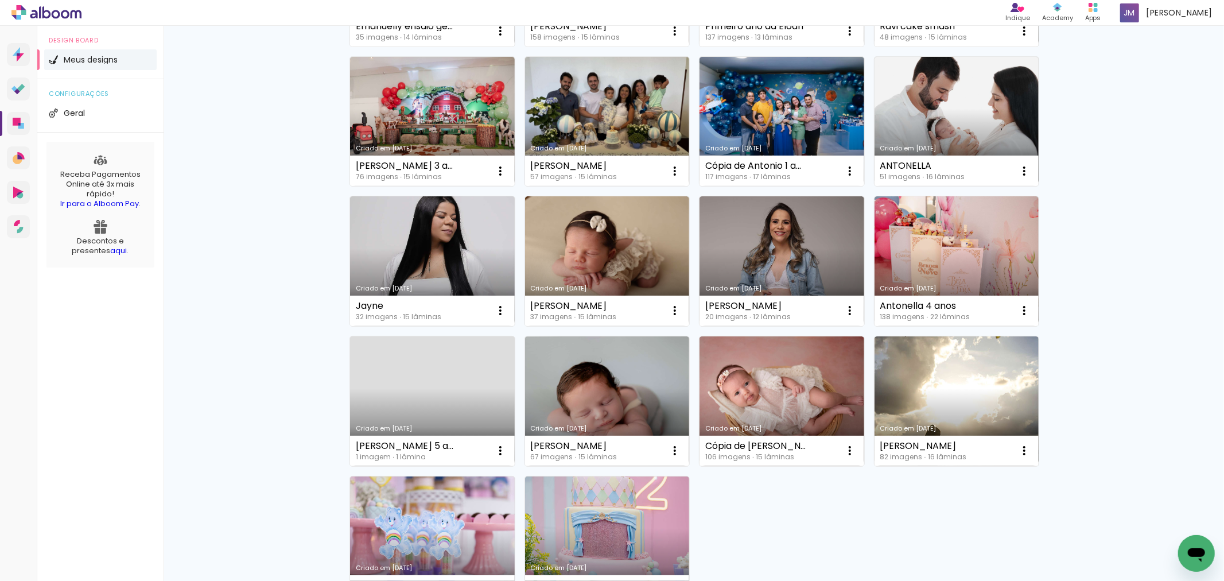
scroll to position [638, 0]
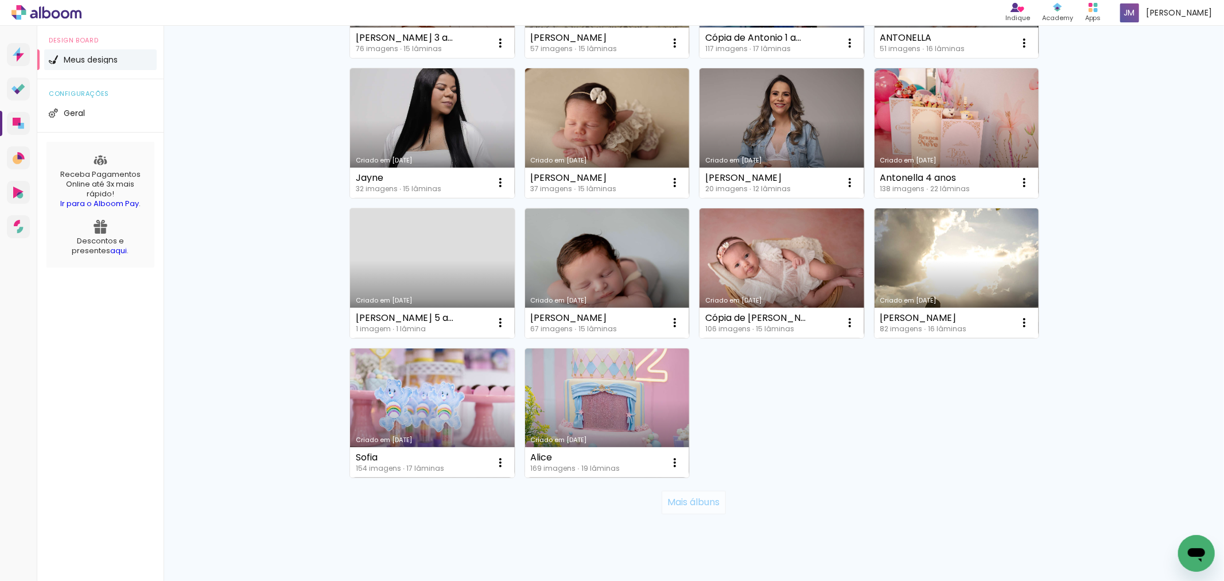
click at [0, 0] on slot "Mais álbuns" at bounding box center [0, 0] width 0 height 0
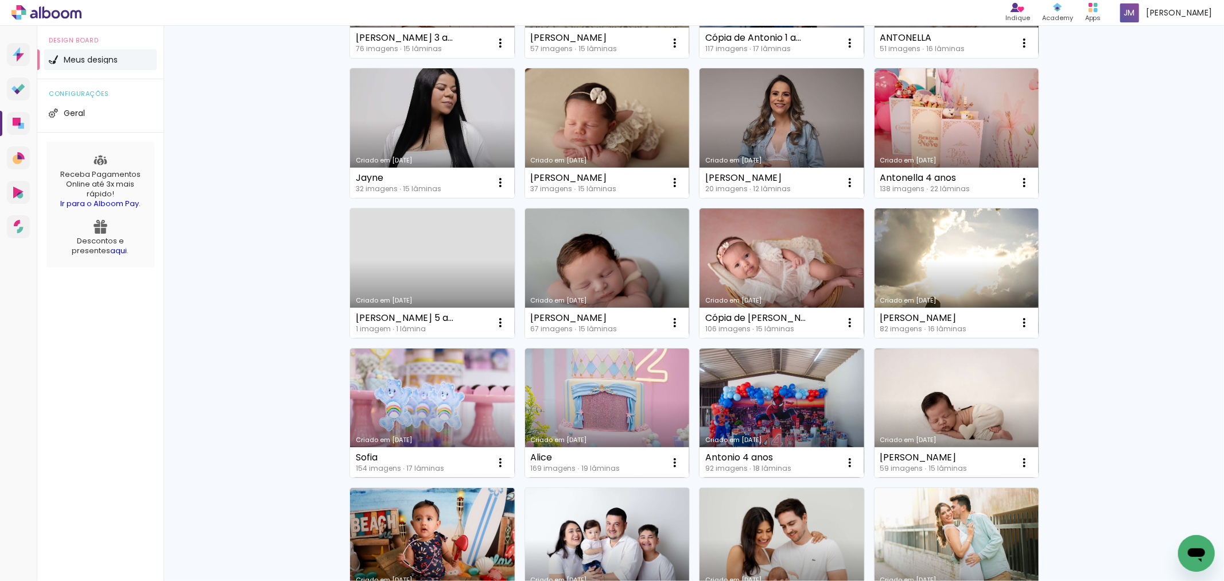
scroll to position [701, 0]
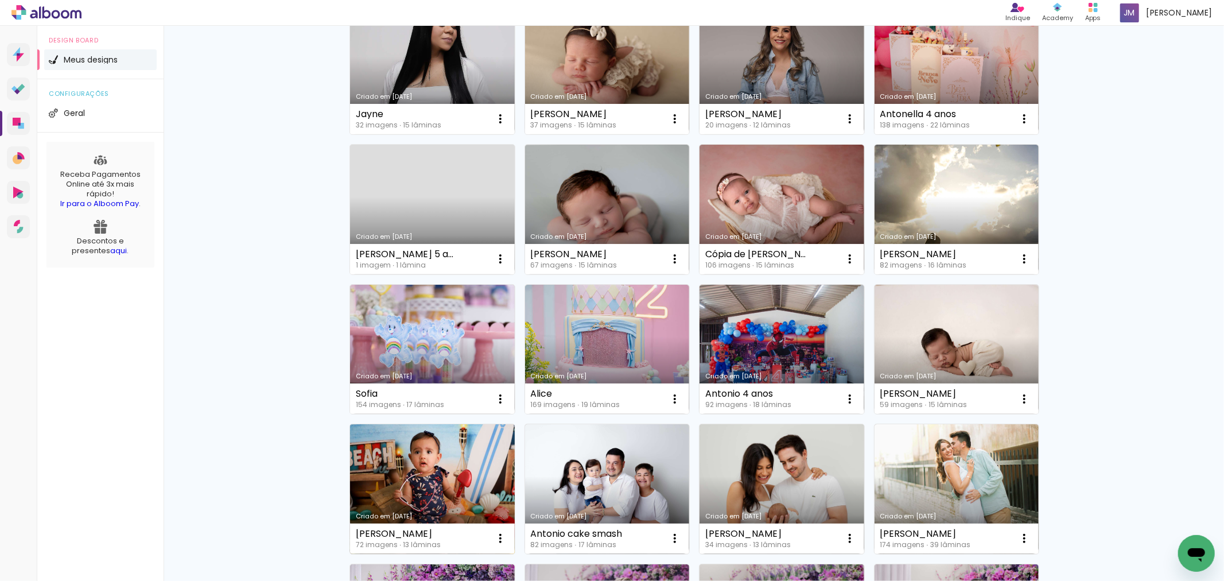
click at [445, 487] on link "Criado em [DATE]" at bounding box center [432, 489] width 165 height 130
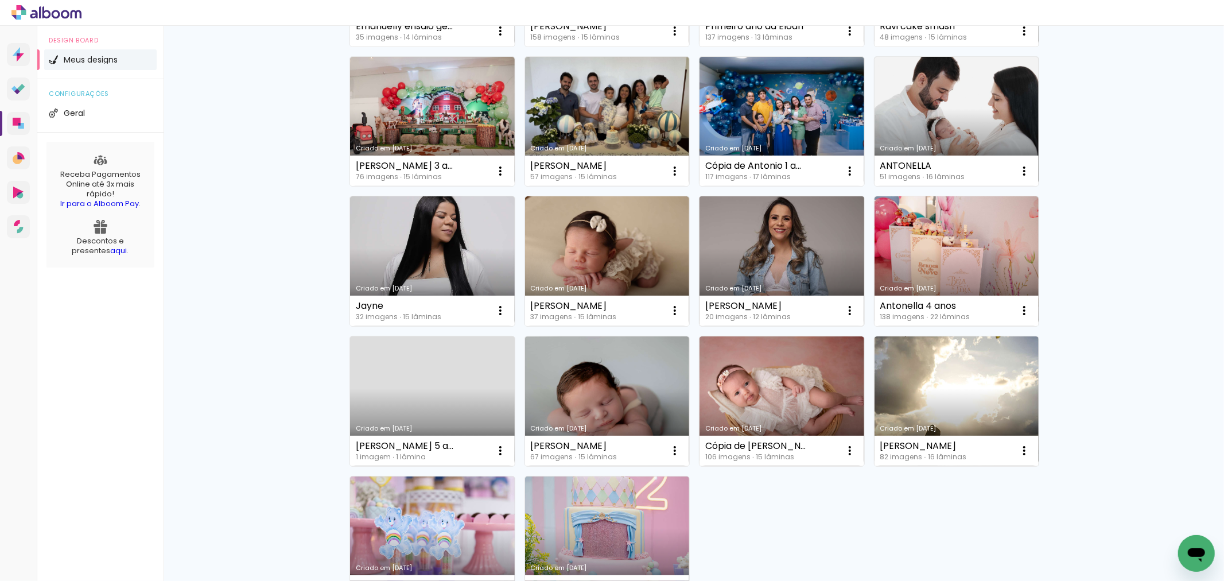
scroll to position [574, 0]
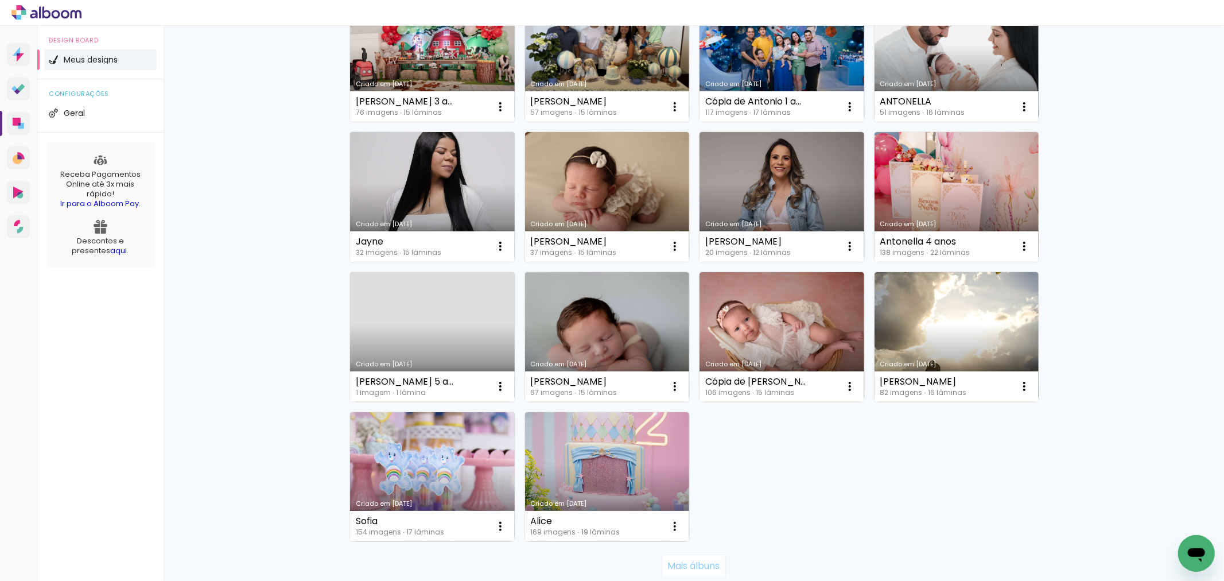
click at [0, 0] on slot "Mais álbuns" at bounding box center [0, 0] width 0 height 0
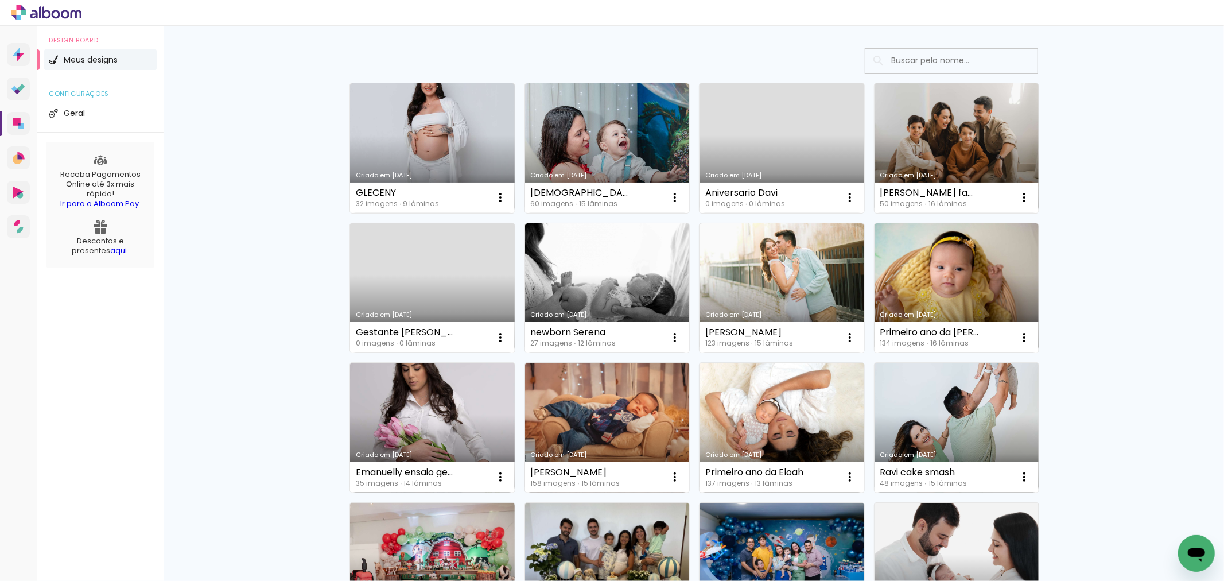
scroll to position [0, 0]
